Goal: Information Seeking & Learning: Learn about a topic

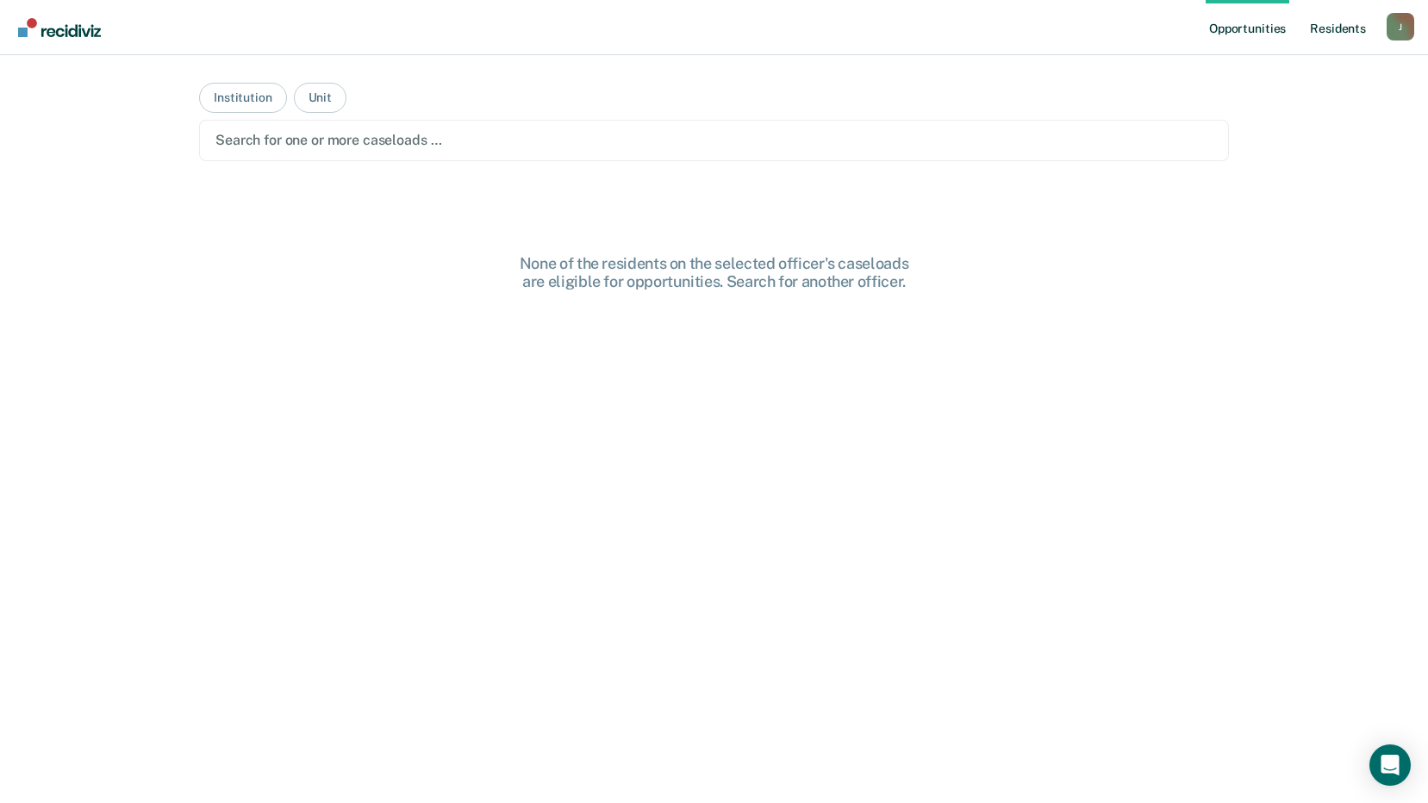
click at [1338, 36] on link "Resident s" at bounding box center [1338, 27] width 63 height 55
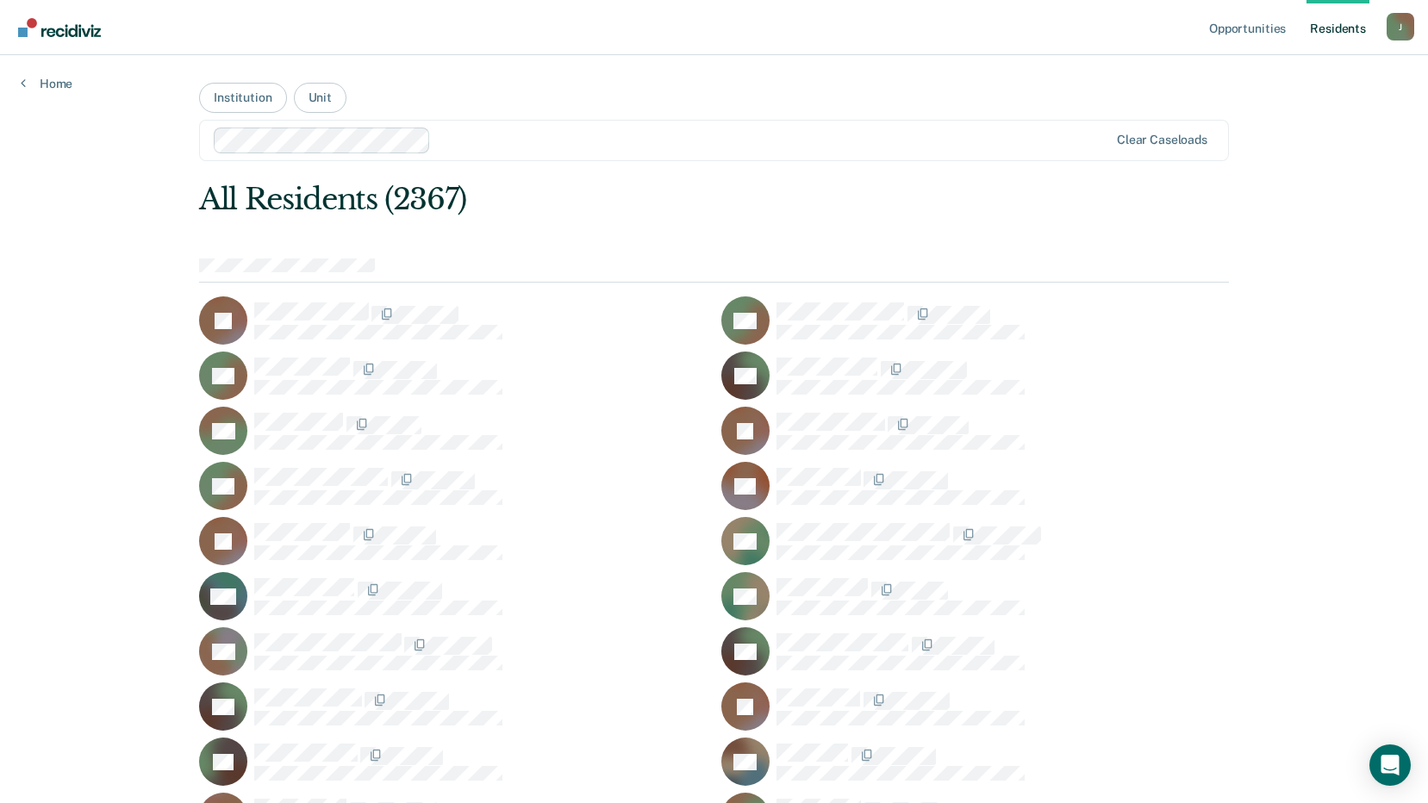
scroll to position [6641, 0]
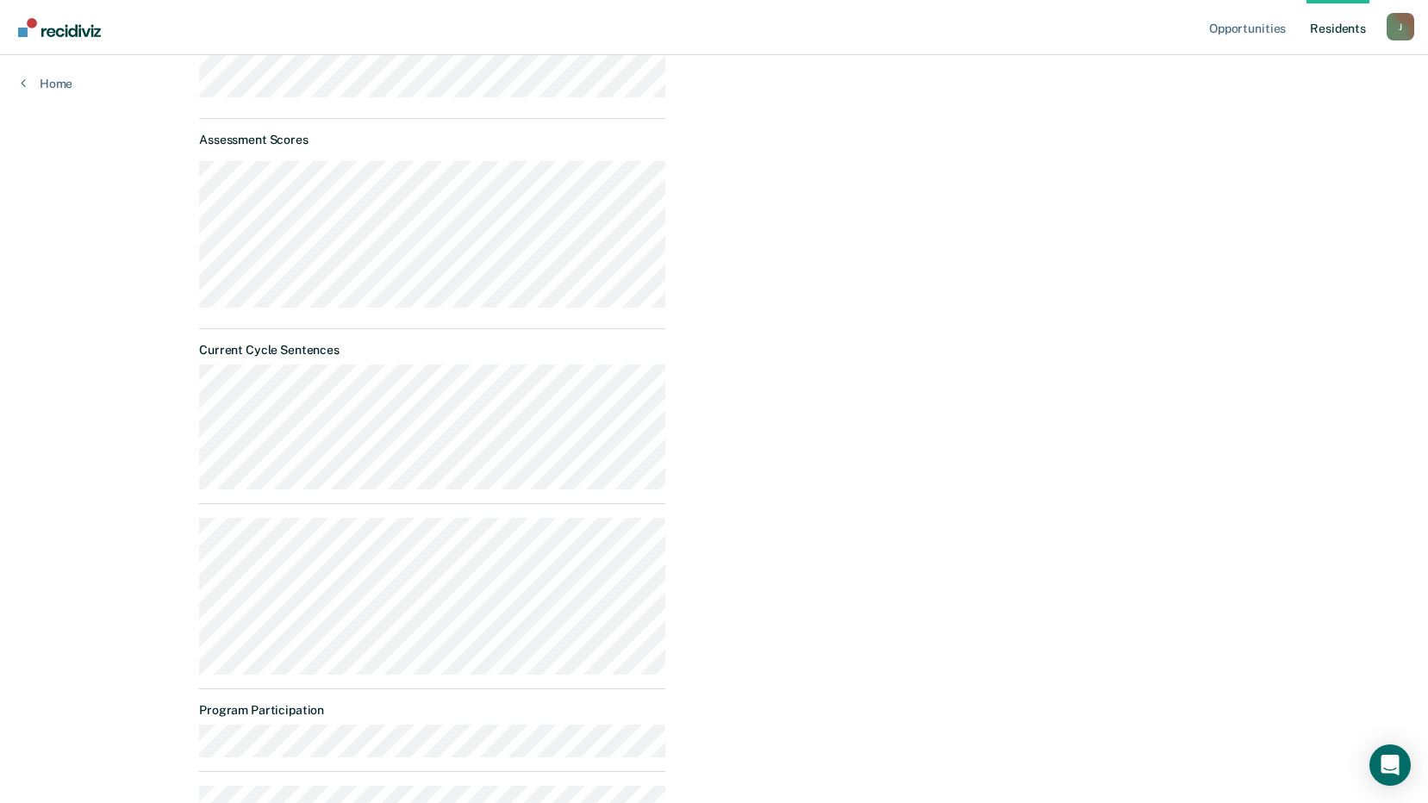
scroll to position [596, 0]
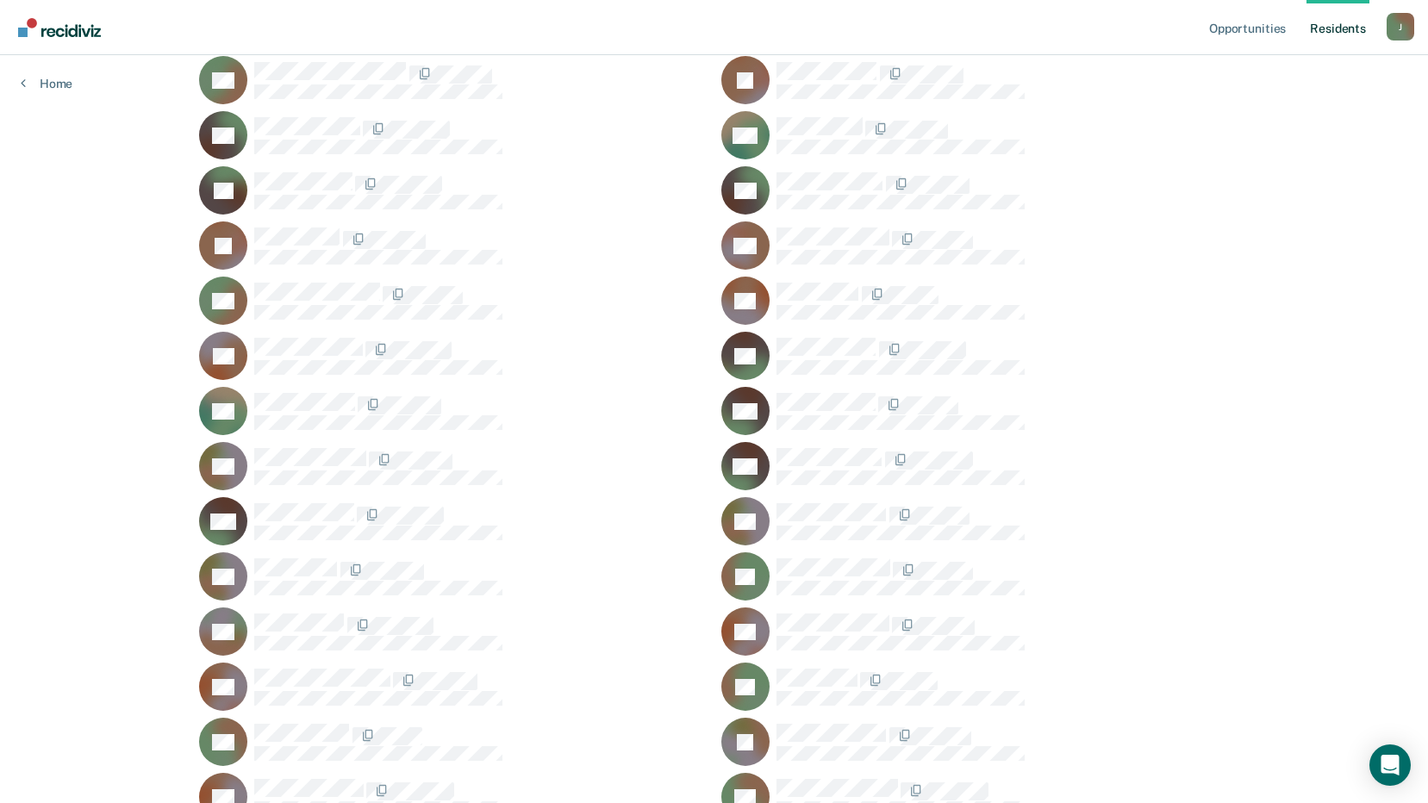
scroll to position [27607, 0]
